Goal: Book appointment/travel/reservation

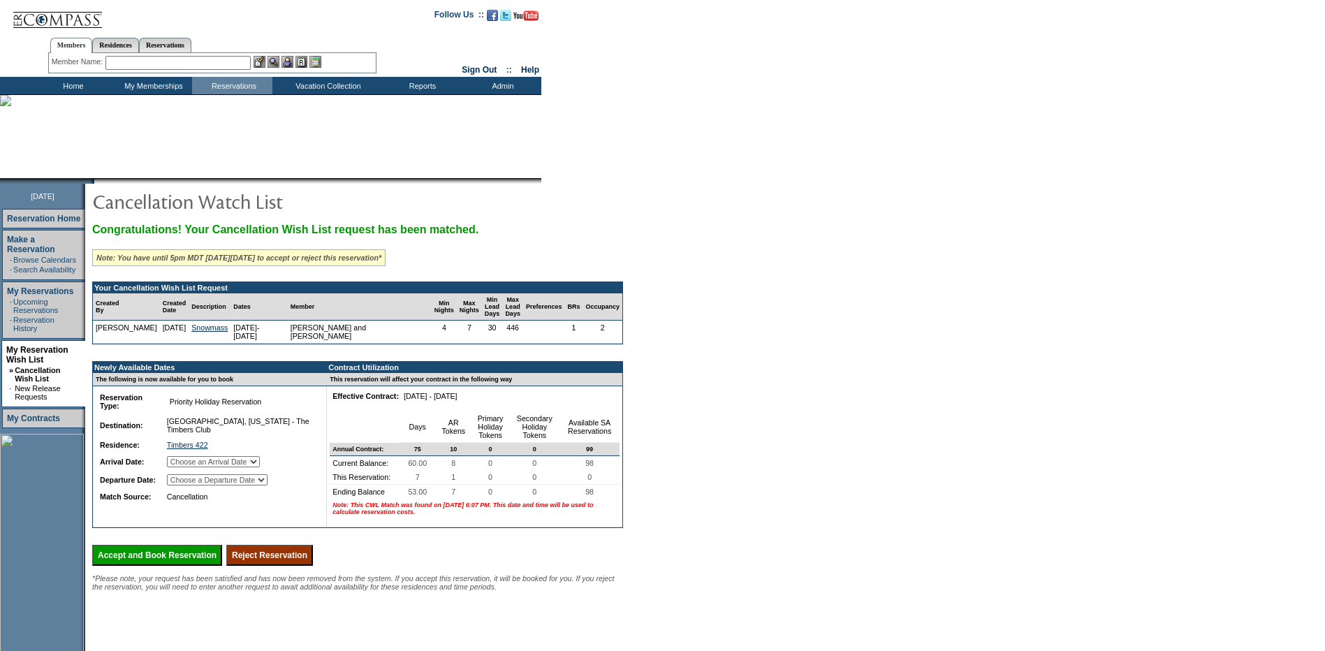
click at [189, 463] on select "Choose an Arrival Date Sunday, March 22, 2026 Monday, March 23, 2026 Tuesday, M…" at bounding box center [213, 461] width 93 height 11
select select "03/22/2026"
click at [184, 461] on select "Choose an Arrival Date Sunday, March 22, 2026 Monday, March 23, 2026 Tuesday, M…" at bounding box center [213, 461] width 93 height 11
click at [242, 486] on select "Choose a Departure Date Monday, March 23, 2026 Tuesday, March 24, 2026 Wednesda…" at bounding box center [217, 479] width 101 height 11
select select "03/29/2026"
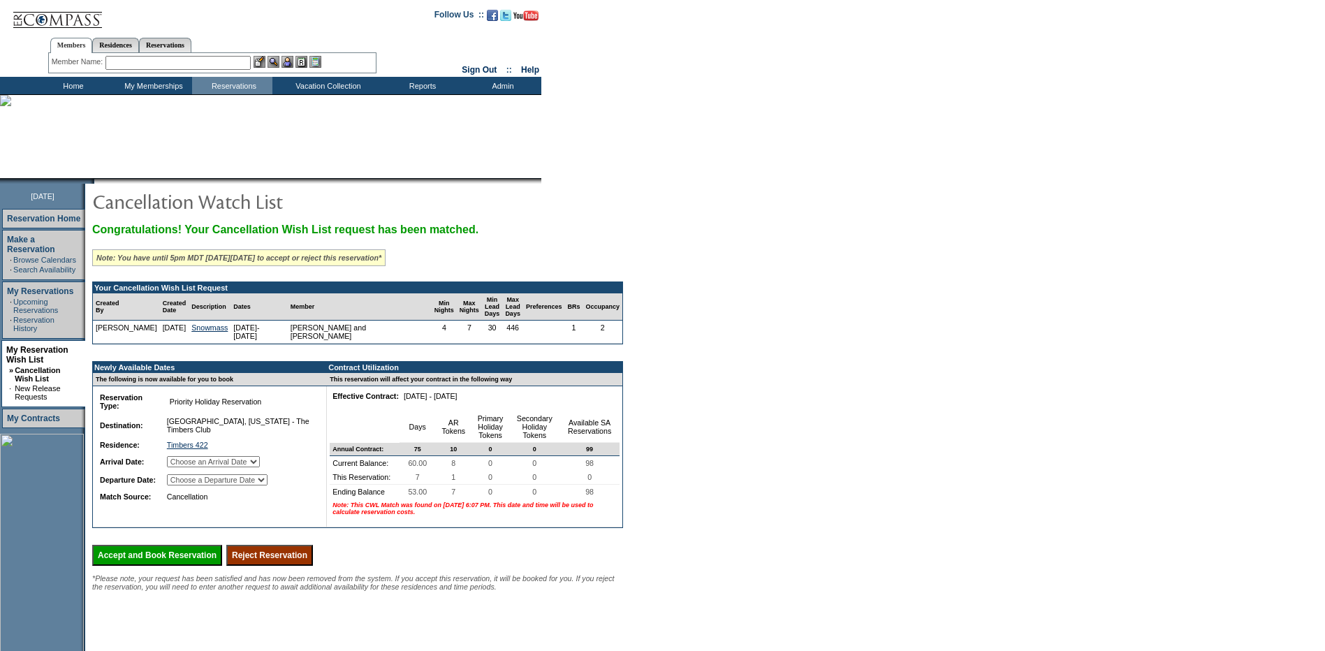
click at [185, 486] on select "Choose a Departure Date Monday, March 23, 2026 Tuesday, March 24, 2026 Wednesda…" at bounding box center [217, 479] width 101 height 11
click at [182, 566] on input "Accept and Book Reservation" at bounding box center [157, 555] width 130 height 21
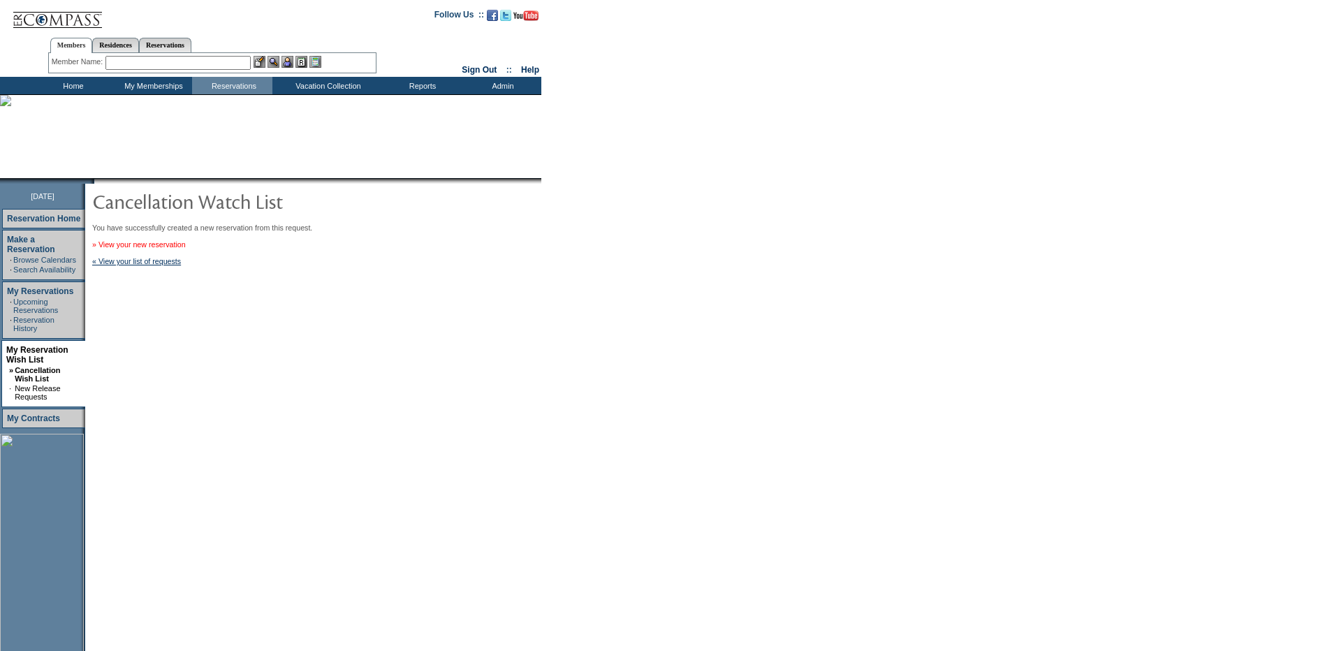
click at [154, 247] on link "» View your new reservation" at bounding box center [139, 244] width 94 height 8
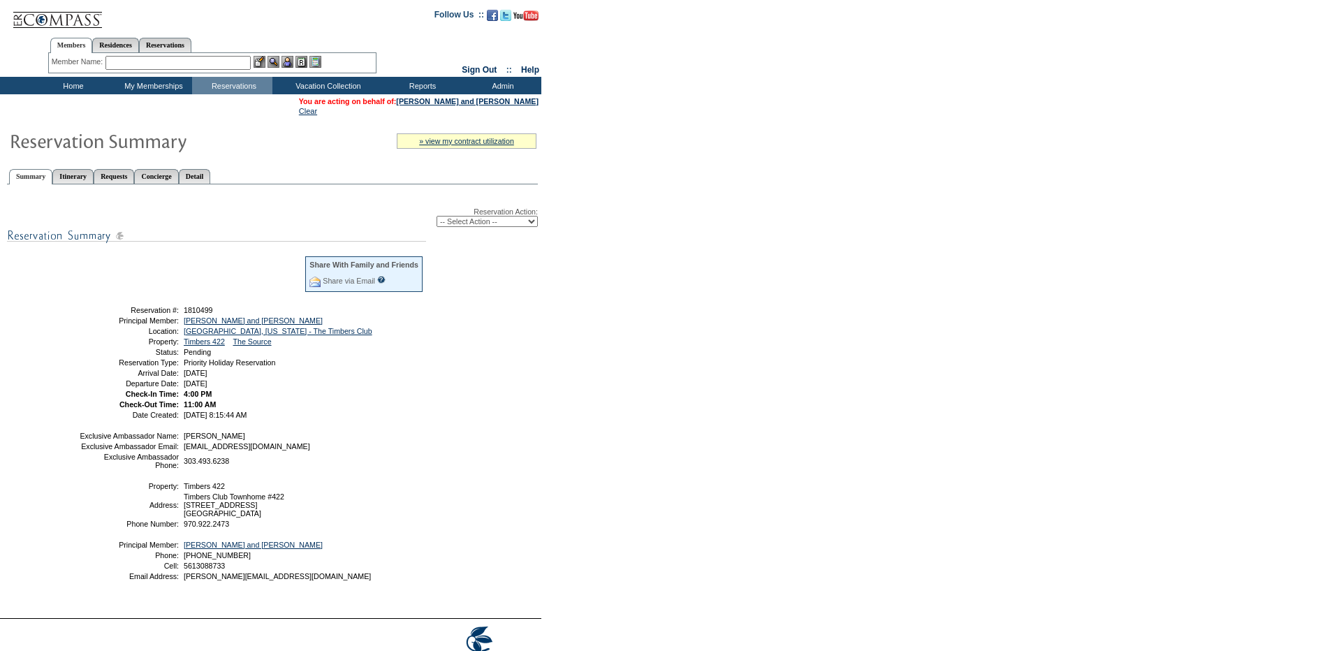
click at [510, 221] on select "-- Select Action -- Modify Reservation Dates Modify Reservation Cost Modify Occ…" at bounding box center [487, 221] width 101 height 11
select select "CancelRes"
click at [437, 219] on select "-- Select Action -- Modify Reservation Dates Modify Reservation Cost Modify Occ…" at bounding box center [487, 221] width 101 height 11
click at [468, 231] on div "Reservation Action: -- Select Action -- Modify Reservation Dates Modify Reserva…" at bounding box center [272, 400] width 531 height 416
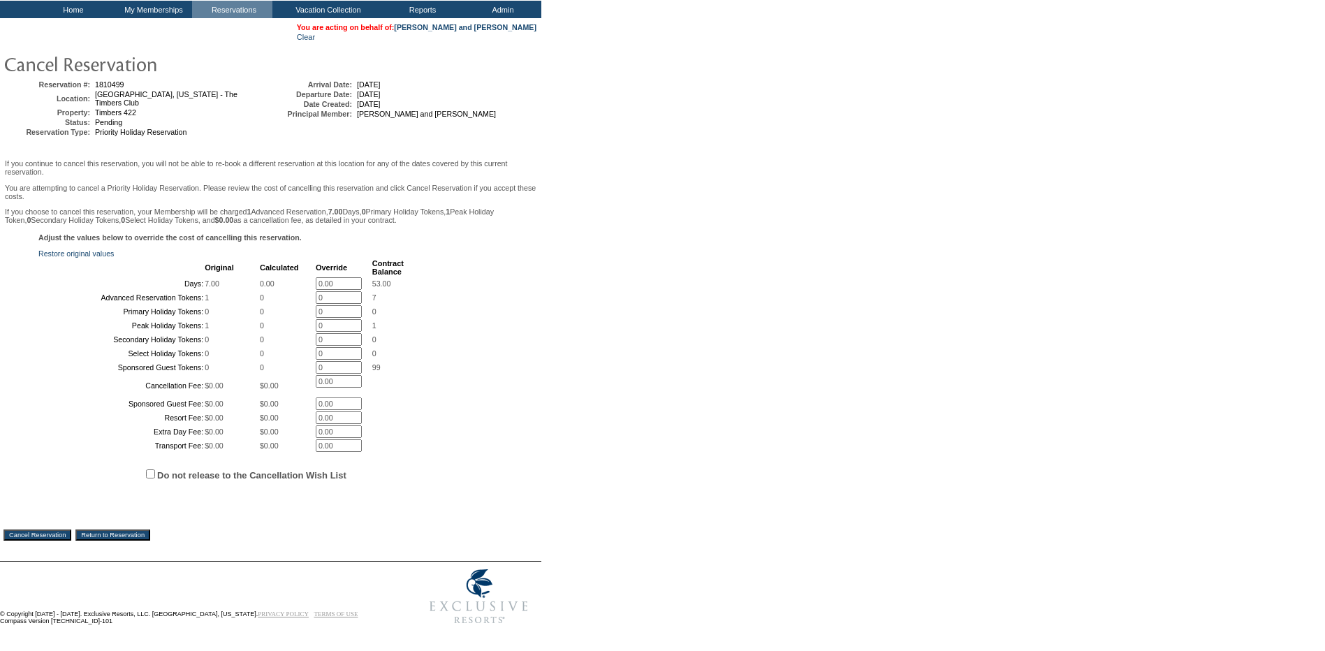
scroll to position [196, 0]
click at [145, 532] on input "Return to Reservation" at bounding box center [112, 535] width 75 height 11
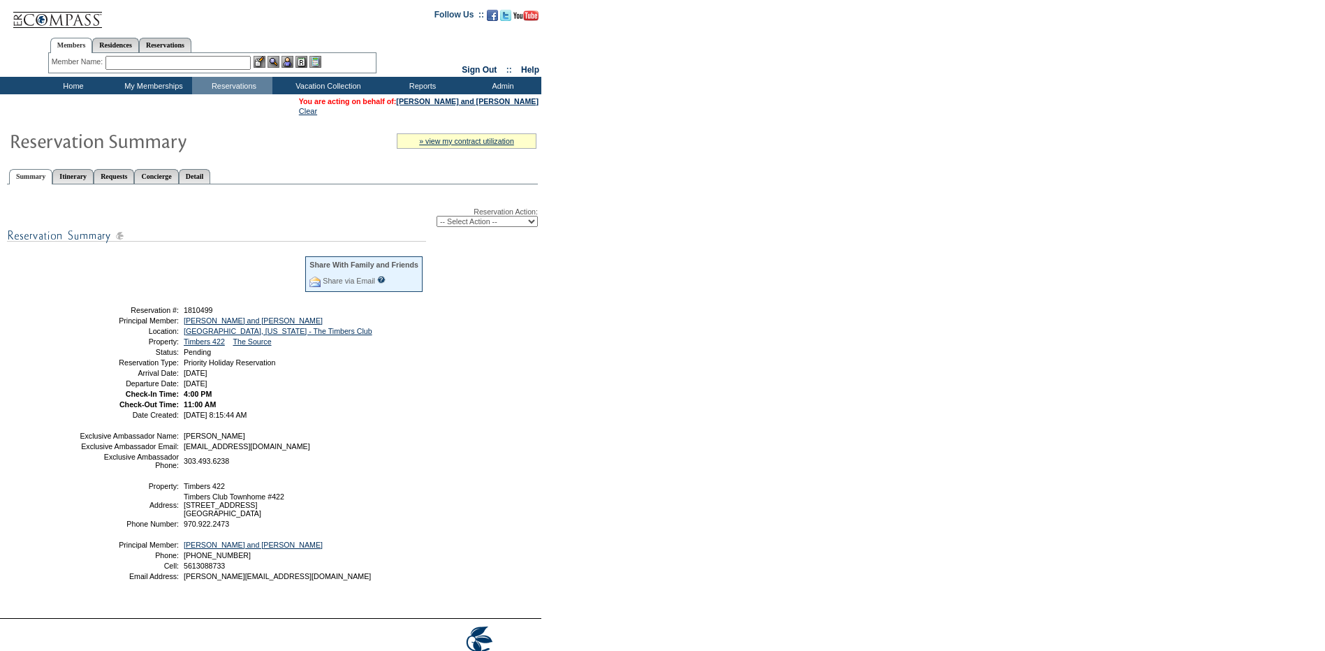
click at [500, 219] on select "-- Select Action -- Modify Reservation Dates Modify Reservation Cost Modify Occ…" at bounding box center [487, 221] width 101 height 11
select select "ConfirmRes"
click at [437, 219] on select "-- Select Action -- Modify Reservation Dates Modify Reservation Cost Modify Occ…" at bounding box center [487, 221] width 101 height 11
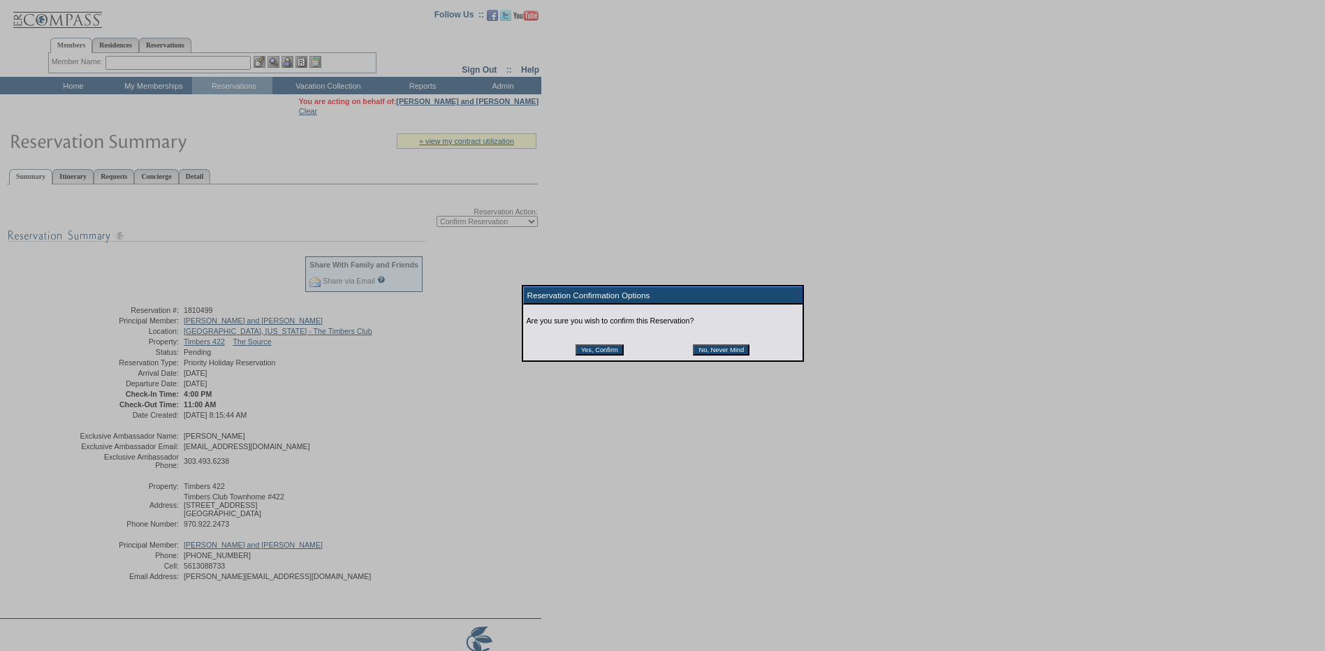
click at [584, 356] on input "Yes, Confirm" at bounding box center [600, 349] width 48 height 11
